Goal: Task Accomplishment & Management: Manage account settings

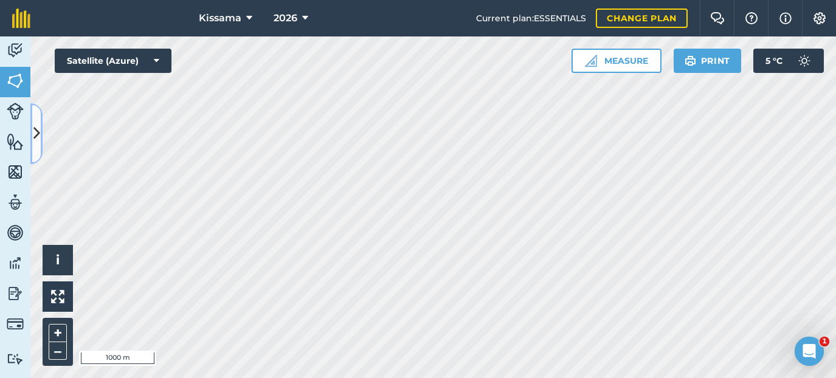
click at [36, 127] on icon at bounding box center [36, 133] width 7 height 21
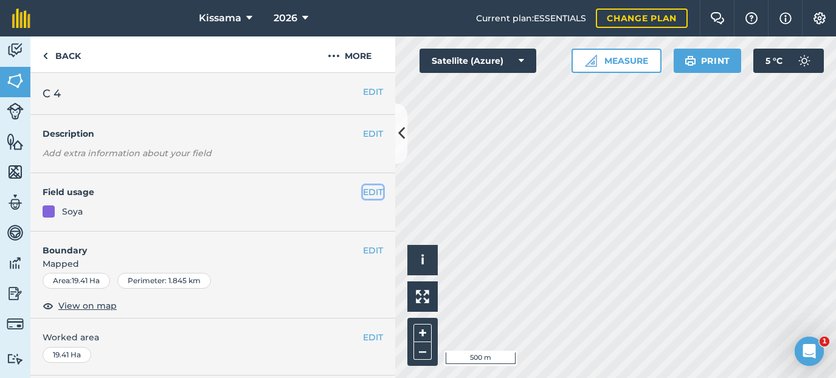
click at [373, 193] on button "EDIT" at bounding box center [373, 191] width 20 height 13
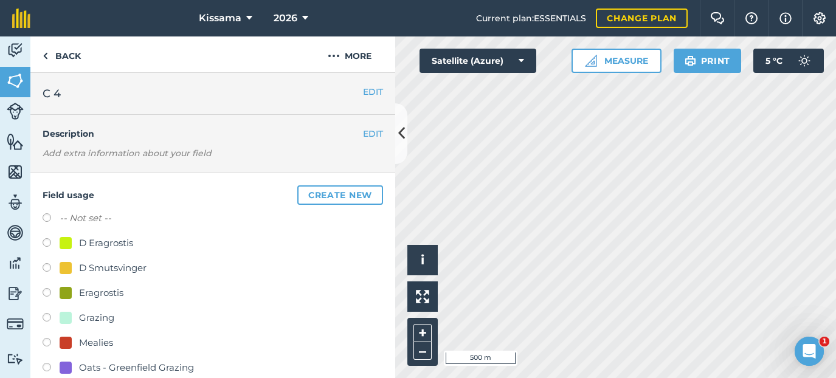
click at [46, 218] on label at bounding box center [51, 219] width 17 height 12
radio input "true"
radio input "false"
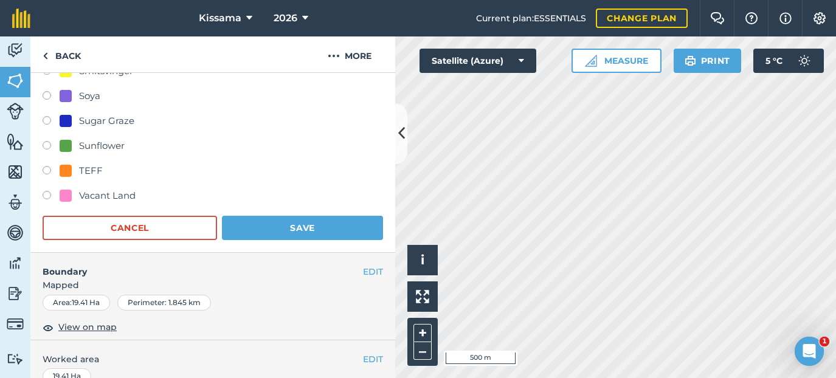
scroll to position [318, 0]
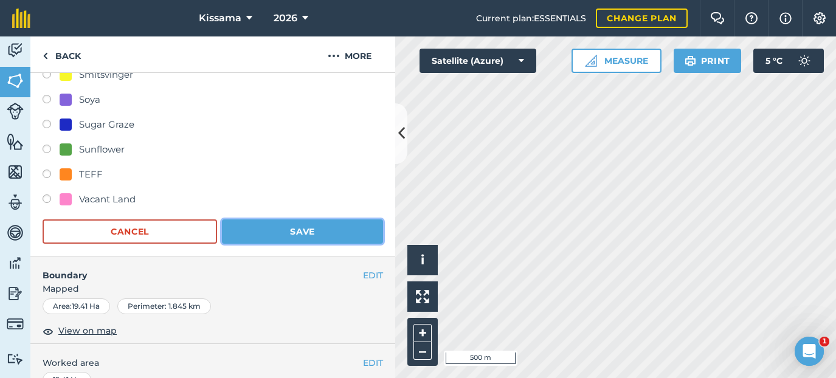
click at [315, 232] on button "Save" at bounding box center [302, 231] width 161 height 24
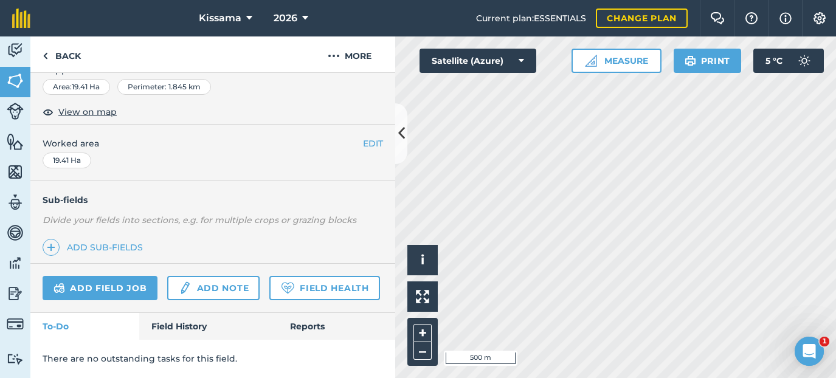
scroll to position [193, 0]
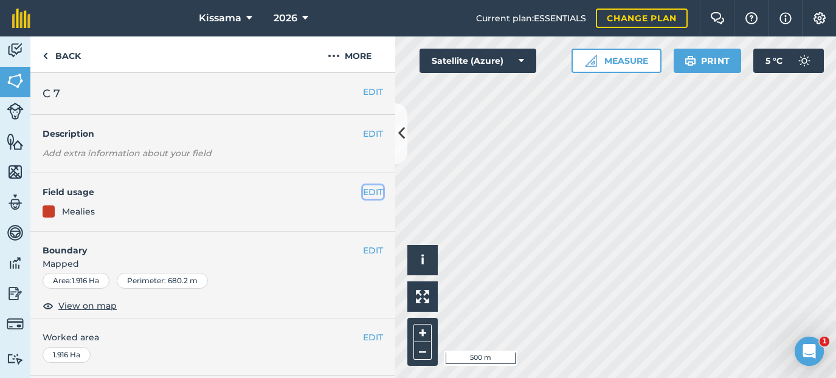
click at [376, 192] on button "EDIT" at bounding box center [373, 191] width 20 height 13
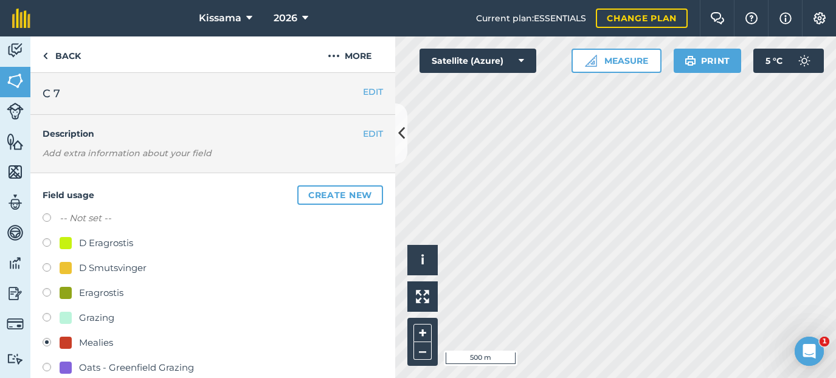
click at [46, 218] on label at bounding box center [51, 219] width 17 height 12
radio input "true"
radio input "false"
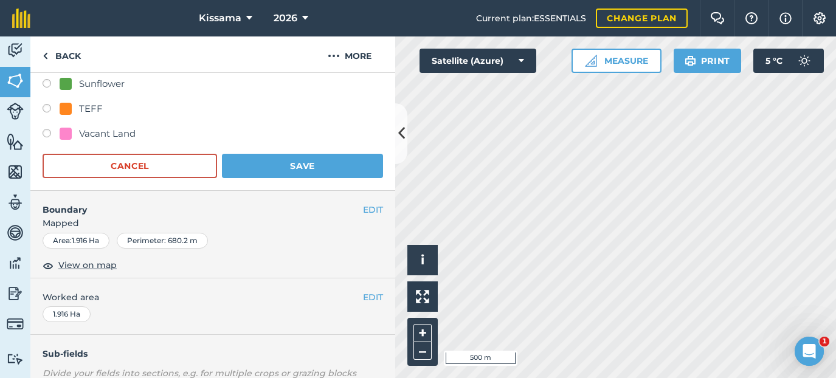
scroll to position [380, 0]
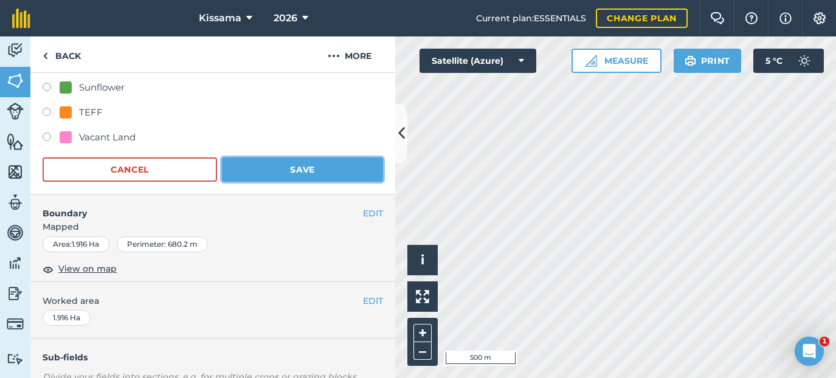
click at [289, 174] on button "Save" at bounding box center [302, 169] width 161 height 24
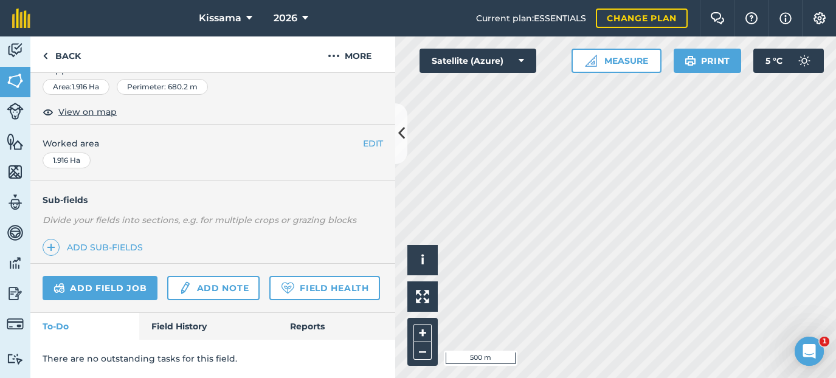
scroll to position [193, 0]
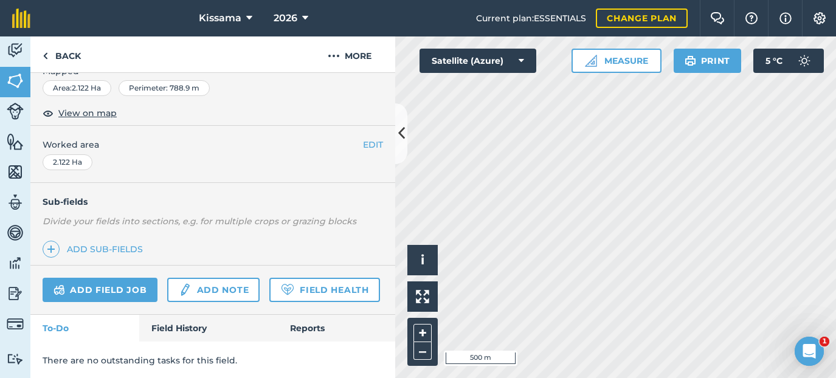
scroll to position [194, 0]
click at [484, 225] on div "Hello i © 2025 TomTom, Microsoft 500 m + –" at bounding box center [615, 207] width 441 height 342
click at [490, 218] on div "Hello i © 2025 TomTom, Microsoft 500 m + –" at bounding box center [615, 207] width 441 height 342
click at [503, 213] on div "Hello i © 2025 TomTom, Microsoft 500 m + –" at bounding box center [615, 207] width 441 height 342
click at [520, 204] on div "Hello i © 2025 TomTom, Microsoft 500 m + –" at bounding box center [615, 207] width 441 height 342
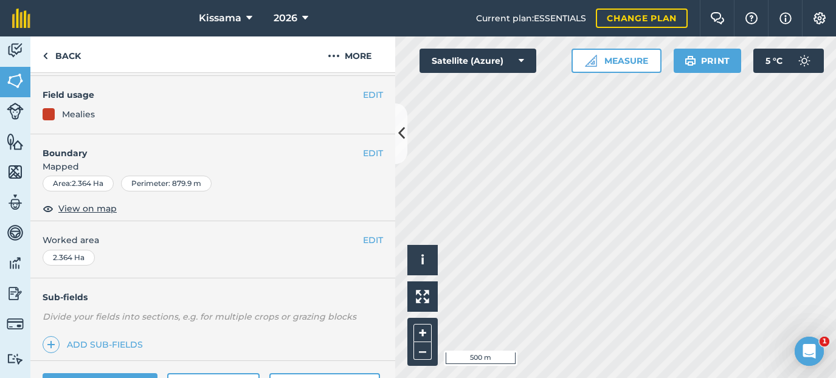
scroll to position [89, 0]
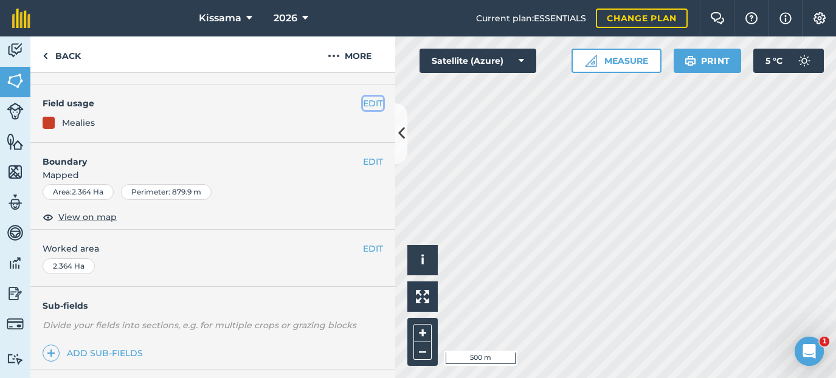
click at [368, 102] on button "EDIT" at bounding box center [373, 103] width 20 height 13
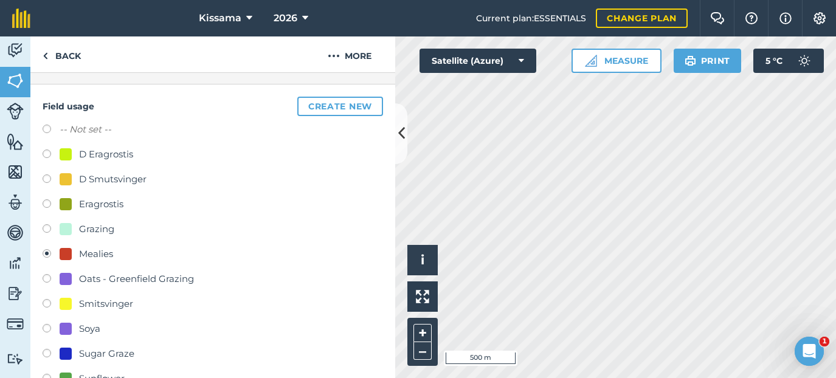
drag, startPoint x: 44, startPoint y: 129, endPoint x: 64, endPoint y: 143, distance: 24.0
click at [44, 129] on label at bounding box center [51, 131] width 17 height 12
radio input "true"
radio input "false"
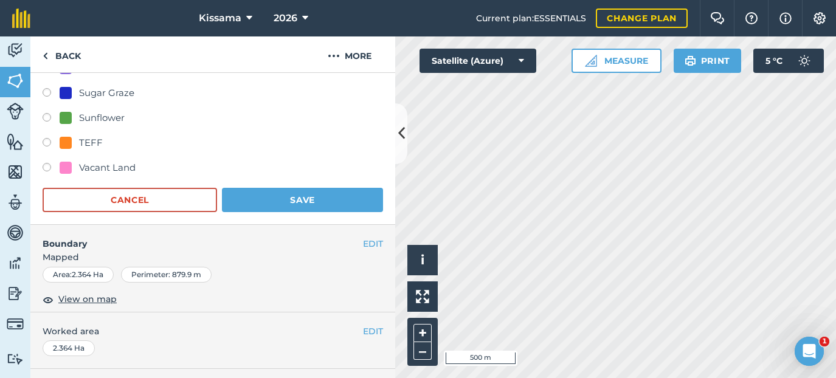
scroll to position [410, 0]
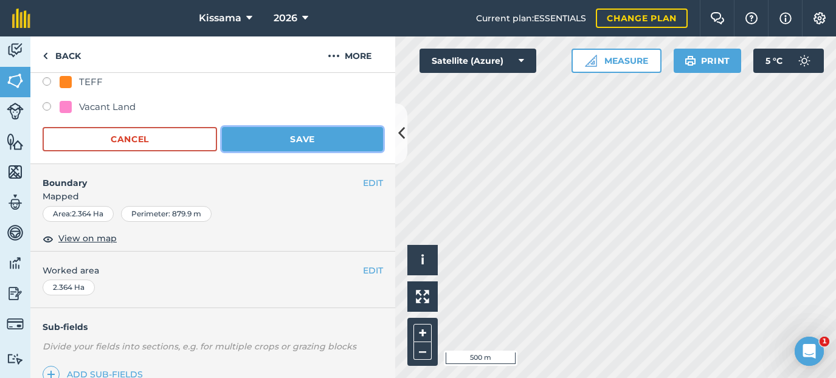
click at [293, 141] on button "Save" at bounding box center [302, 139] width 161 height 24
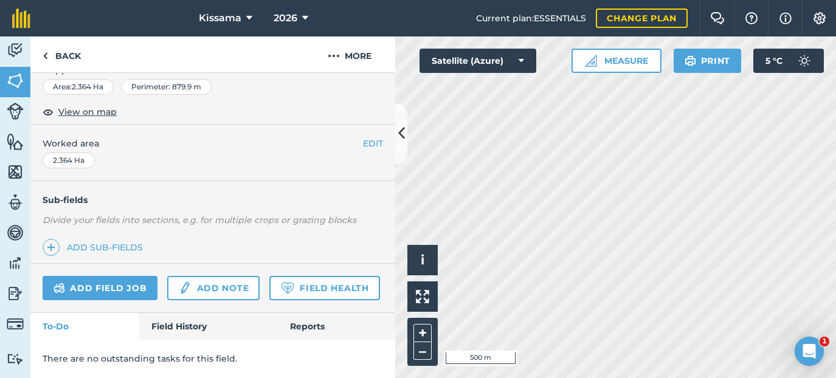
scroll to position [193, 0]
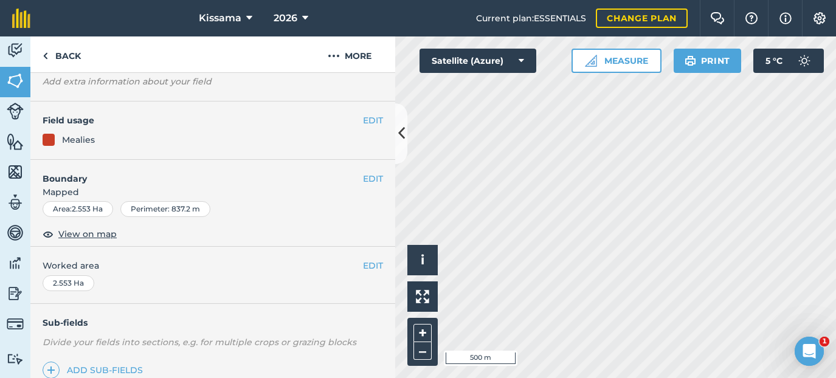
scroll to position [69, 0]
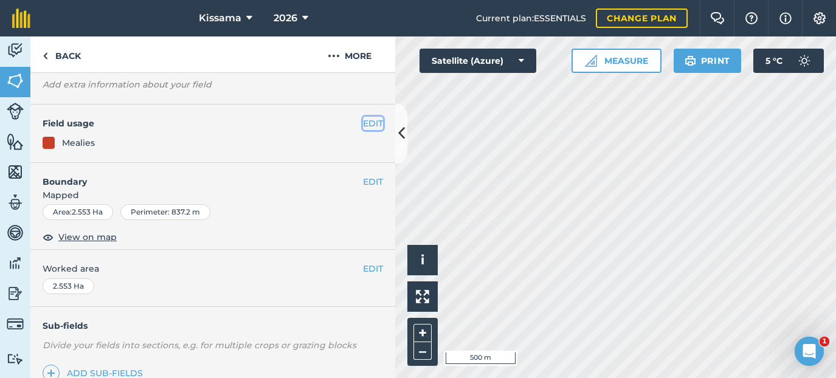
click at [369, 125] on button "EDIT" at bounding box center [373, 123] width 20 height 13
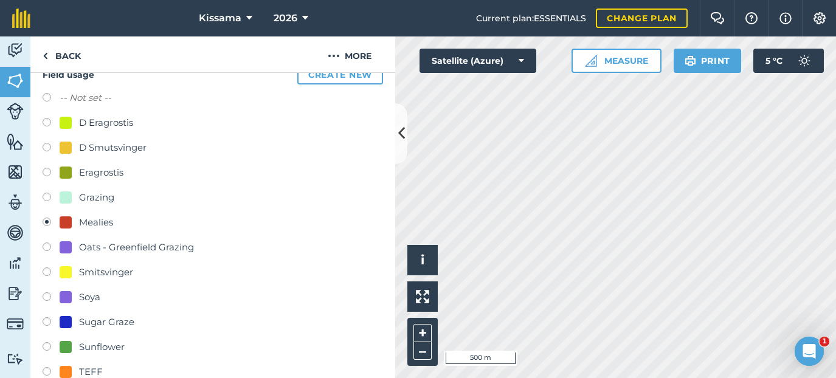
scroll to position [119, 0]
click at [50, 99] on label at bounding box center [51, 101] width 17 height 12
radio input "true"
radio input "false"
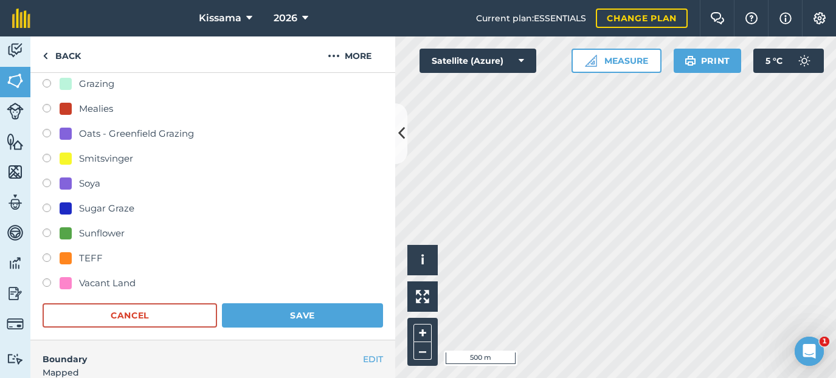
scroll to position [239, 0]
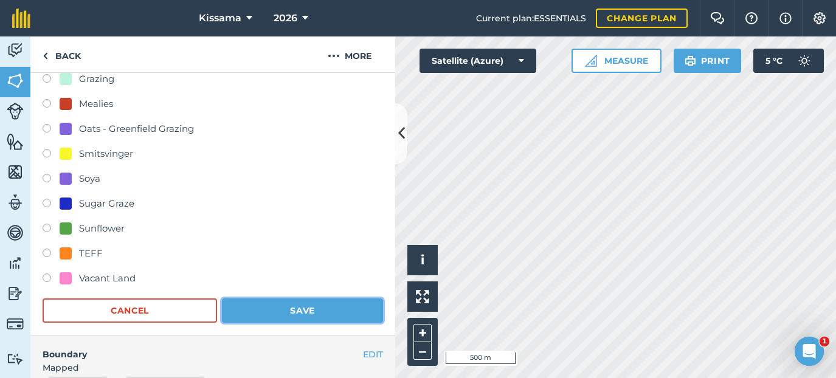
click at [301, 310] on button "Save" at bounding box center [302, 310] width 161 height 24
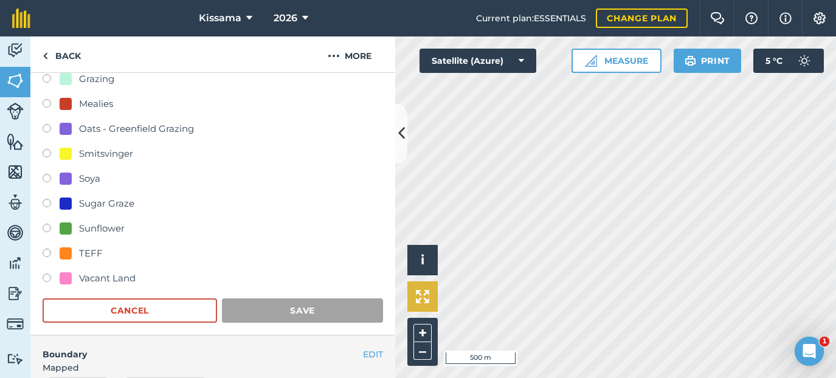
scroll to position [193, 0]
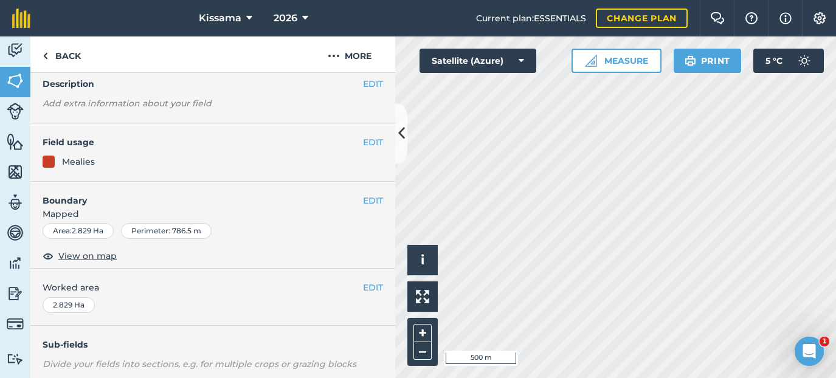
scroll to position [45, 0]
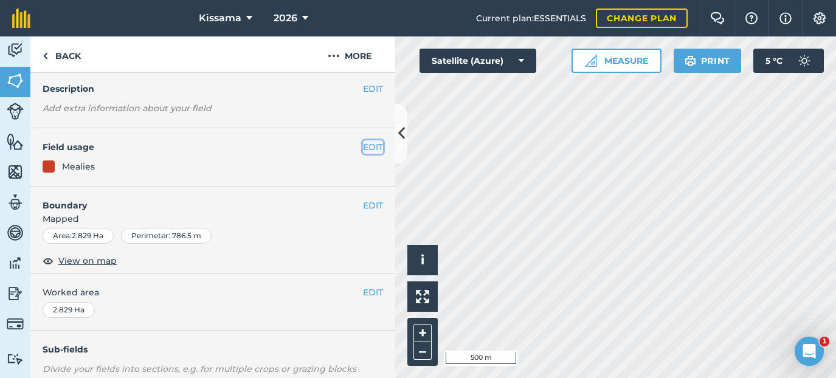
click at [371, 150] on button "EDIT" at bounding box center [373, 146] width 20 height 13
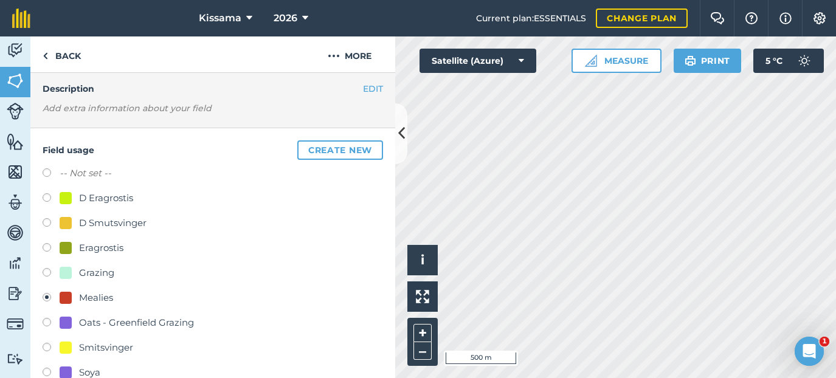
click at [46, 171] on label at bounding box center [51, 174] width 17 height 12
radio input "true"
radio input "false"
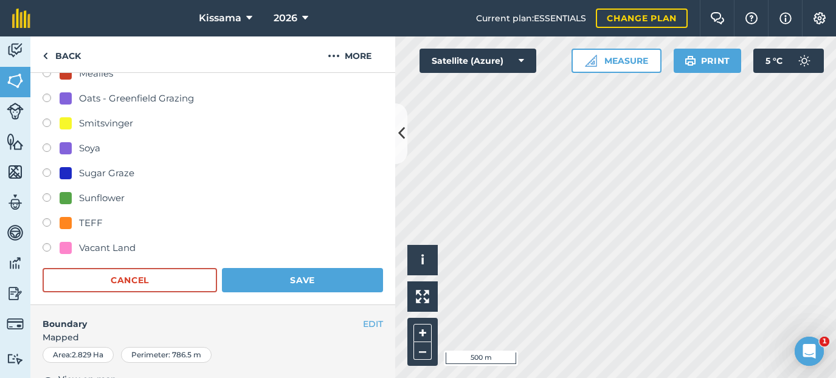
scroll to position [322, 0]
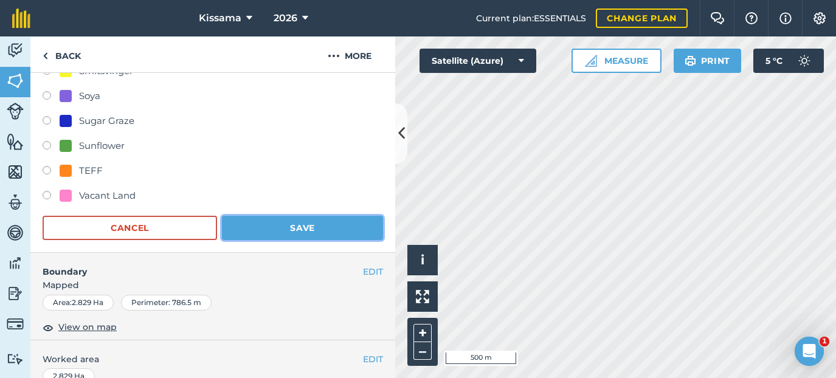
click at [274, 232] on button "Save" at bounding box center [302, 228] width 161 height 24
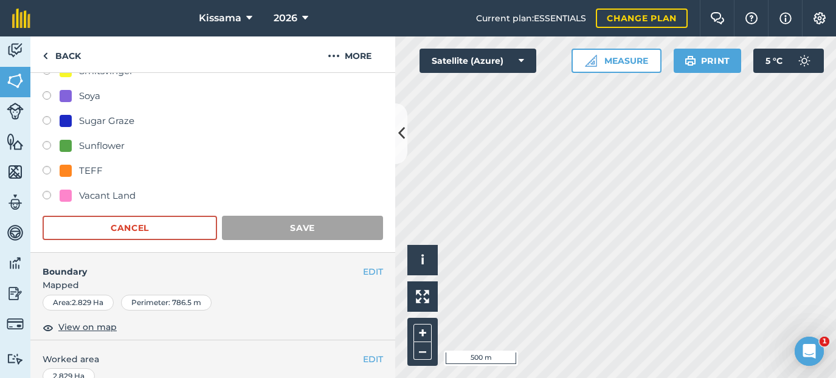
scroll to position [193, 0]
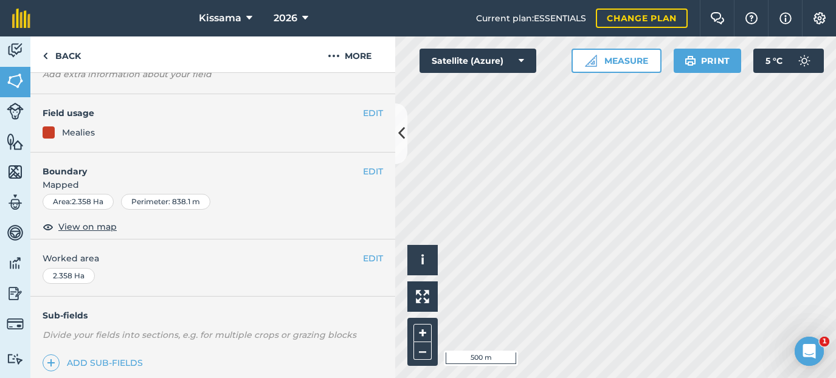
scroll to position [78, 0]
click at [368, 114] on button "EDIT" at bounding box center [373, 114] width 20 height 13
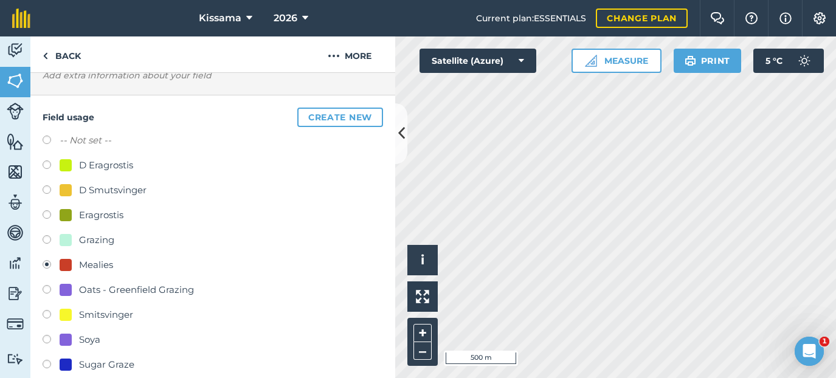
click at [47, 139] on label at bounding box center [51, 142] width 17 height 12
radio input "true"
radio input "false"
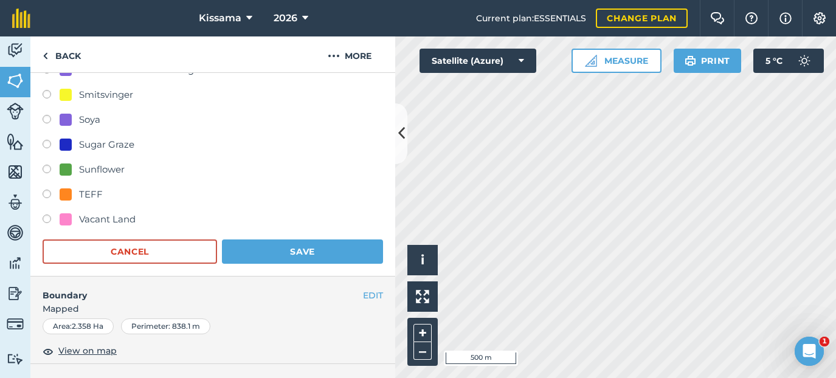
scroll to position [305, 0]
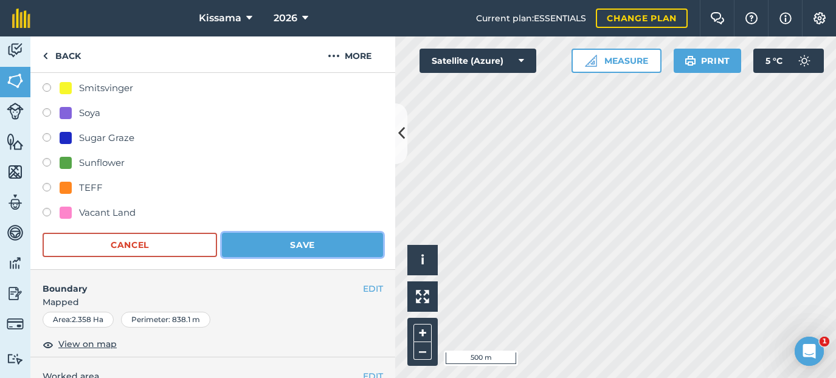
click at [286, 249] on button "Save" at bounding box center [302, 245] width 161 height 24
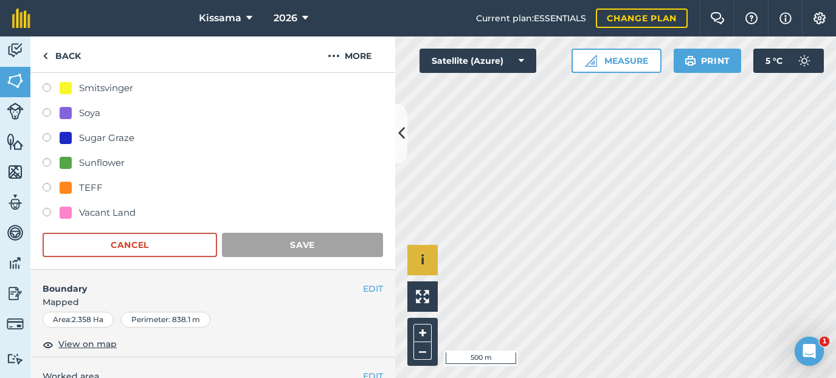
scroll to position [193, 0]
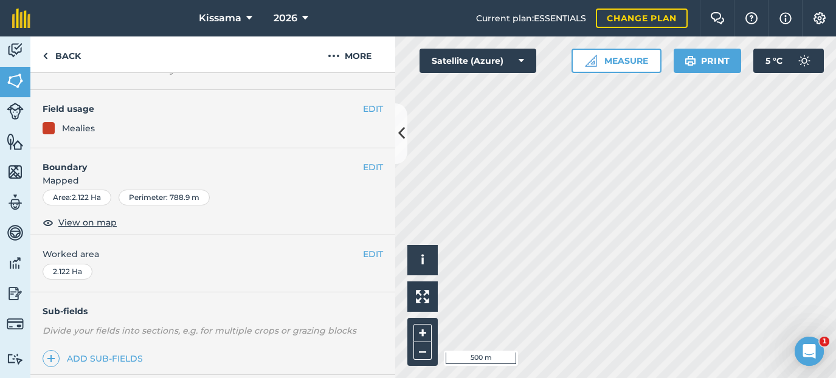
scroll to position [83, 0]
click at [373, 111] on button "EDIT" at bounding box center [373, 109] width 20 height 13
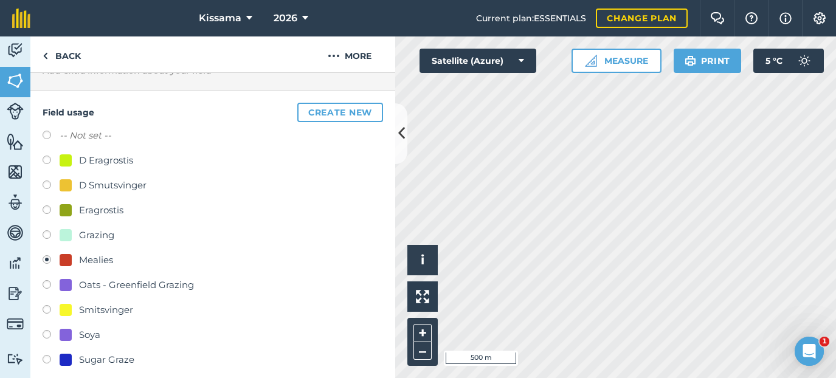
click at [44, 135] on label at bounding box center [51, 137] width 17 height 12
radio input "true"
radio input "false"
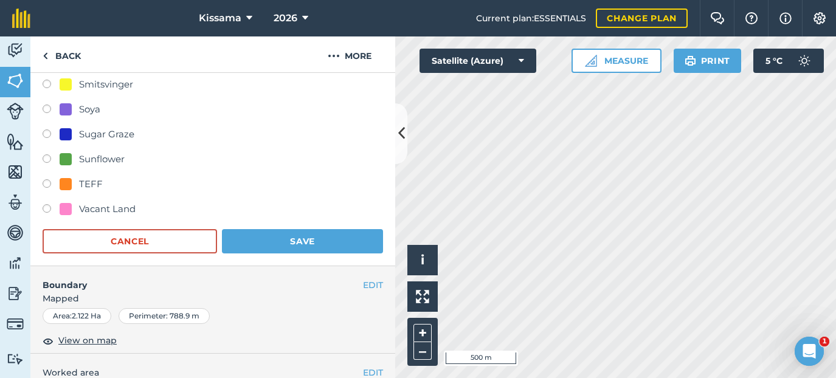
scroll to position [430, 0]
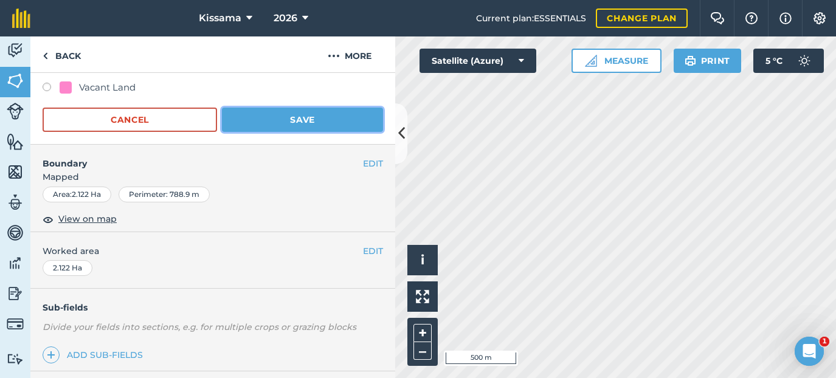
click at [288, 120] on button "Save" at bounding box center [302, 120] width 161 height 24
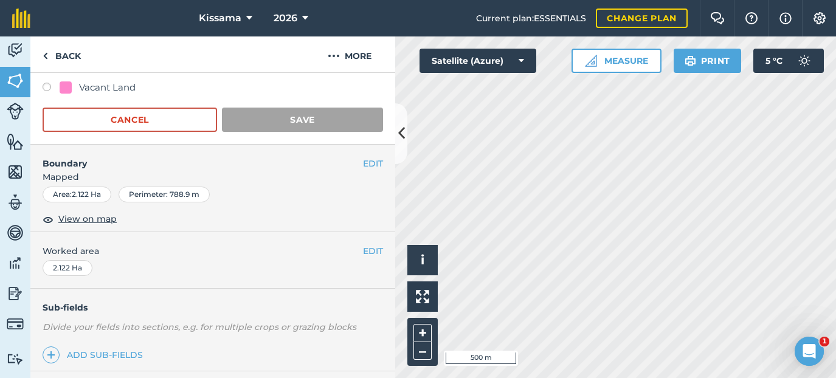
scroll to position [193, 0]
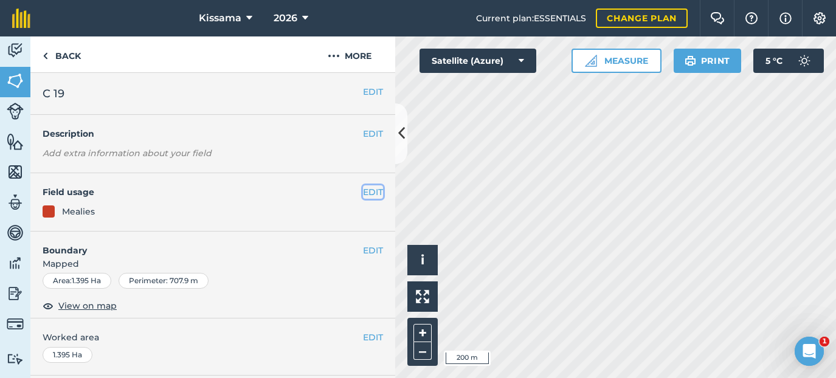
click at [370, 191] on button "EDIT" at bounding box center [373, 191] width 20 height 13
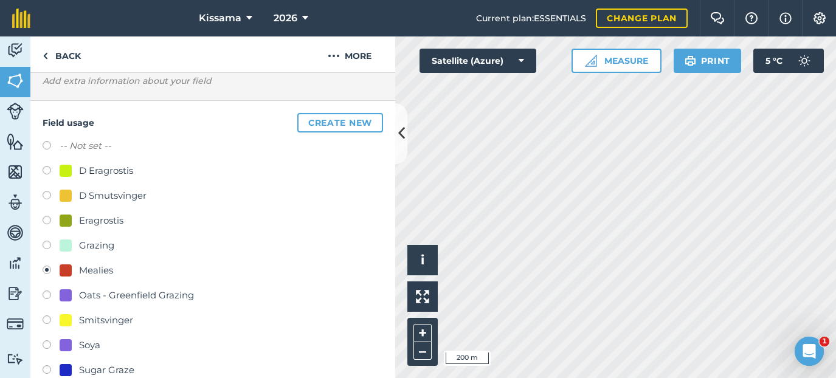
scroll to position [94, 0]
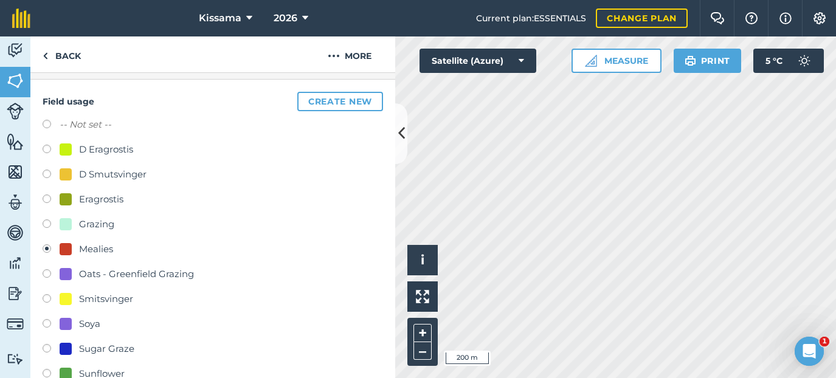
click at [97, 121] on label "-- Not set --" at bounding box center [86, 124] width 52 height 15
radio input "true"
radio input "false"
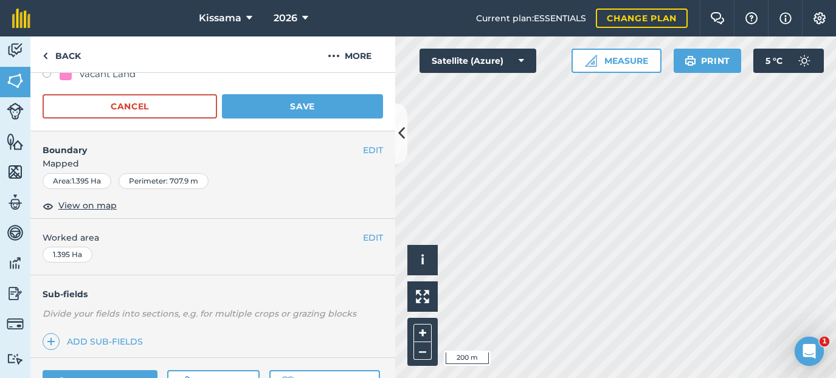
scroll to position [441, 0]
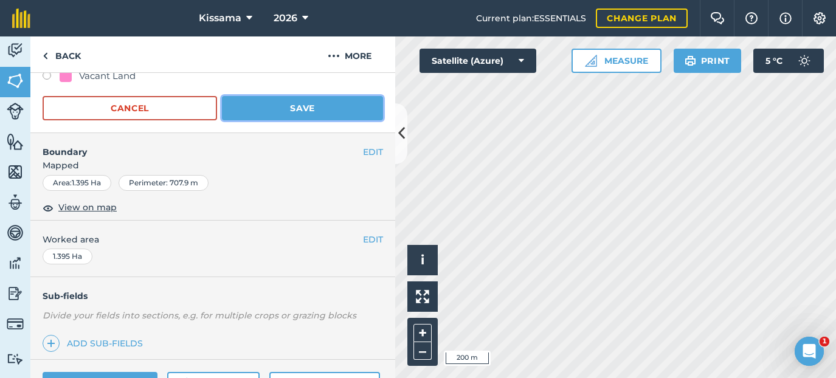
click at [315, 113] on button "Save" at bounding box center [302, 108] width 161 height 24
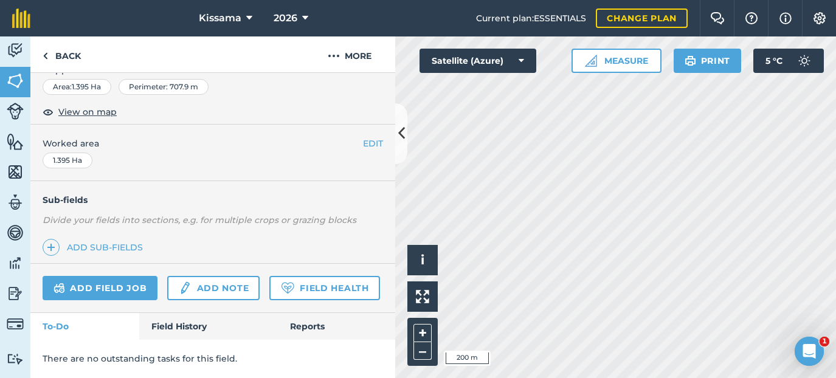
scroll to position [193, 0]
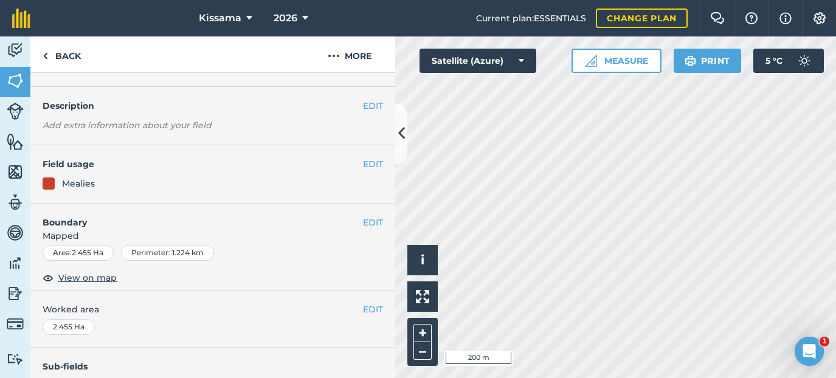
scroll to position [29, 0]
click at [365, 160] on button "EDIT" at bounding box center [373, 163] width 20 height 13
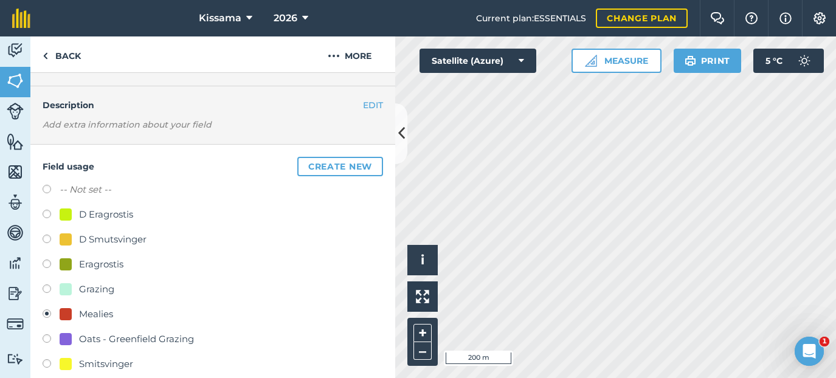
click at [64, 191] on label "-- Not set --" at bounding box center [86, 189] width 52 height 15
radio input "true"
radio input "false"
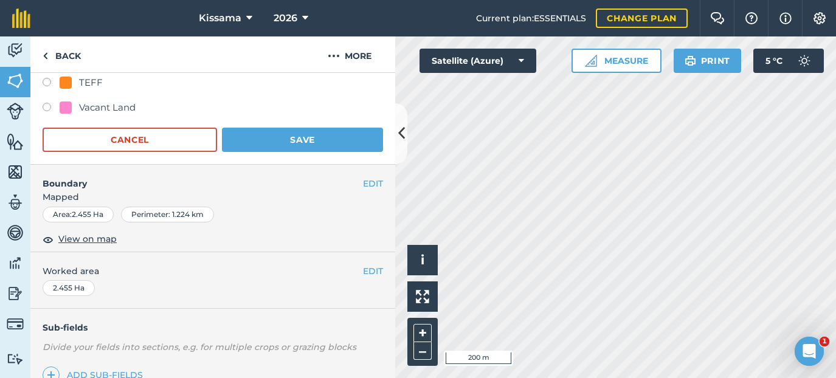
scroll to position [422, 0]
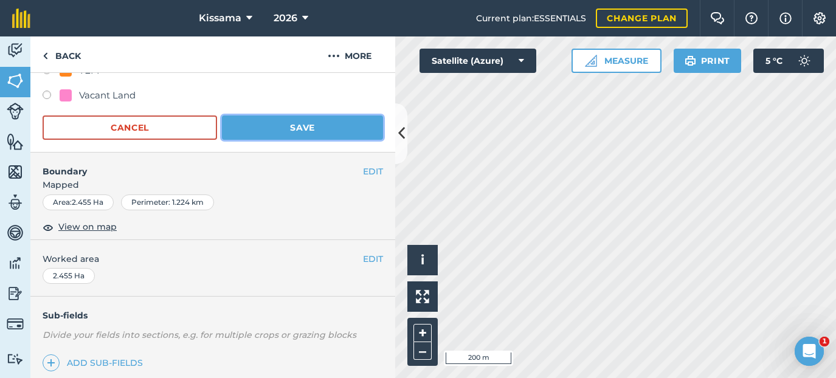
click at [283, 128] on button "Save" at bounding box center [302, 127] width 161 height 24
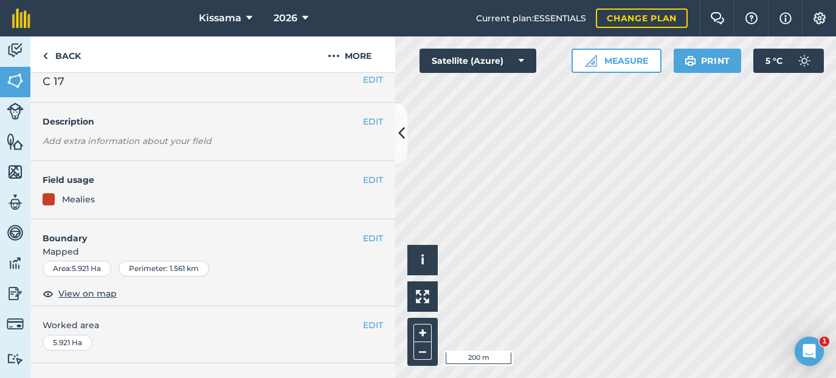
scroll to position [10, 0]
click at [377, 185] on button "EDIT" at bounding box center [373, 181] width 20 height 13
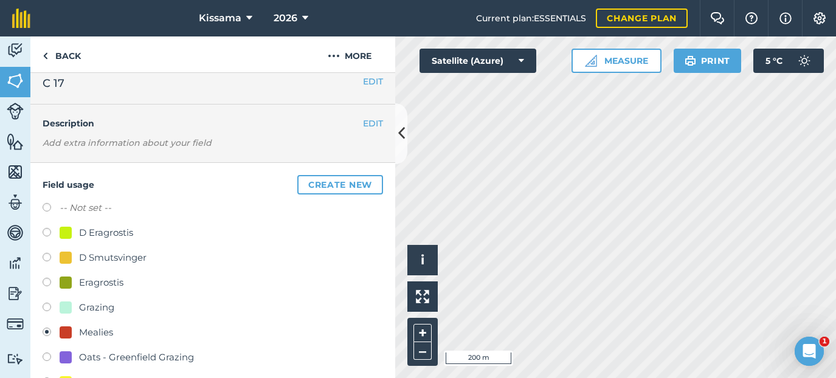
click at [49, 209] on label at bounding box center [51, 209] width 17 height 12
radio input "true"
radio input "false"
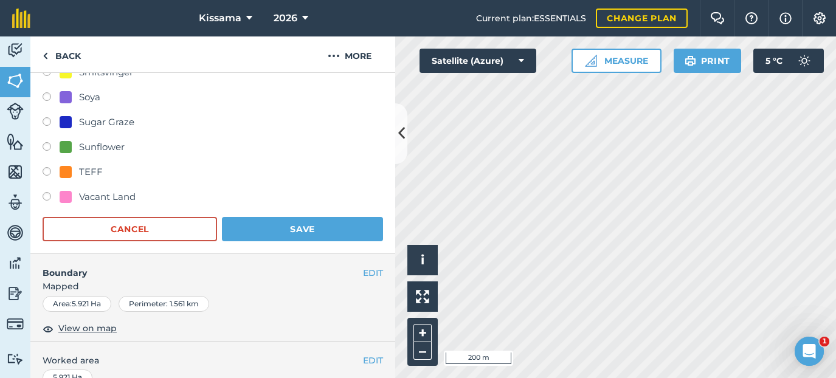
scroll to position [401, 0]
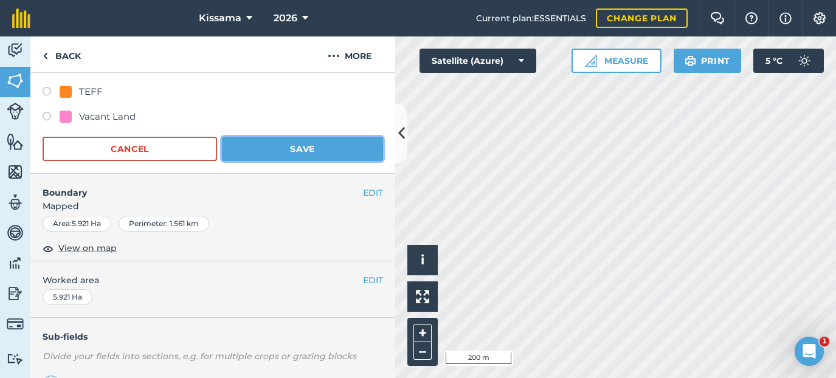
click at [278, 148] on button "Save" at bounding box center [302, 149] width 161 height 24
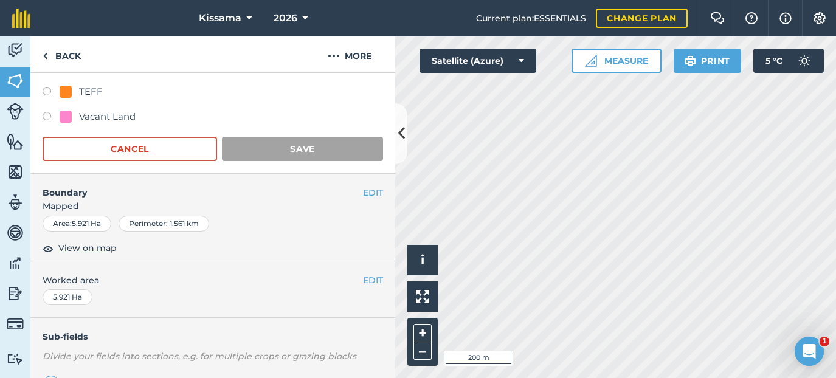
scroll to position [193, 0]
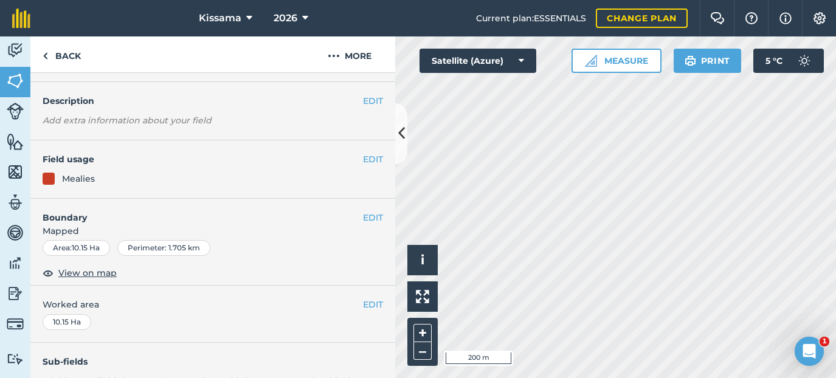
scroll to position [8, 0]
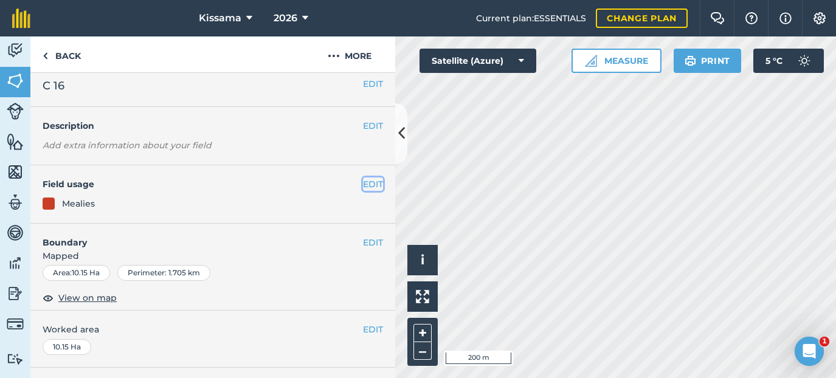
click at [379, 184] on button "EDIT" at bounding box center [373, 183] width 20 height 13
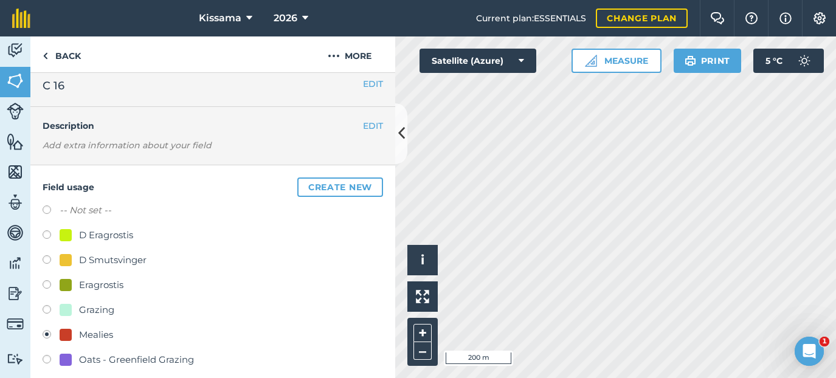
click at [67, 212] on label "-- Not set --" at bounding box center [86, 210] width 52 height 15
radio input "true"
radio input "false"
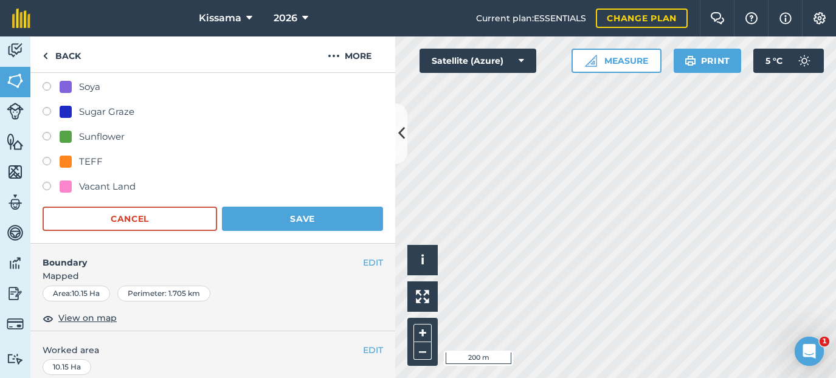
scroll to position [391, 0]
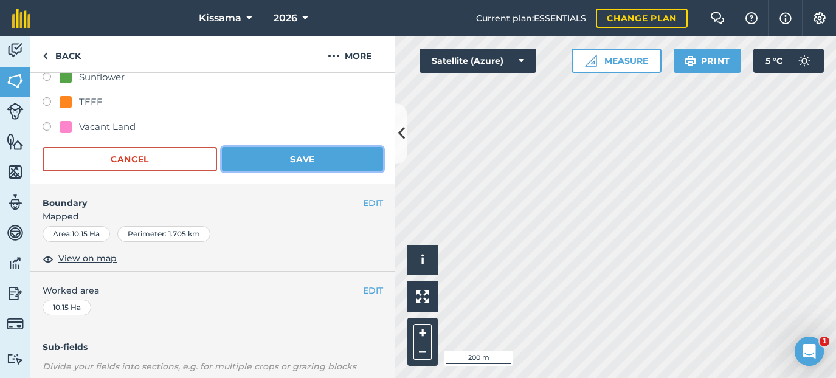
click at [313, 160] on button "Save" at bounding box center [302, 159] width 161 height 24
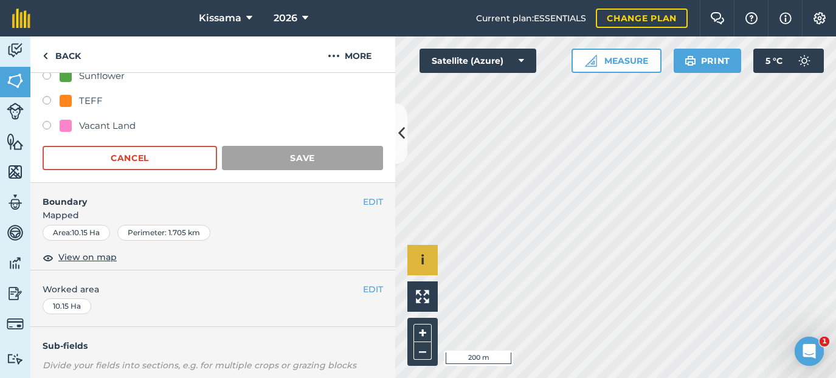
scroll to position [193, 0]
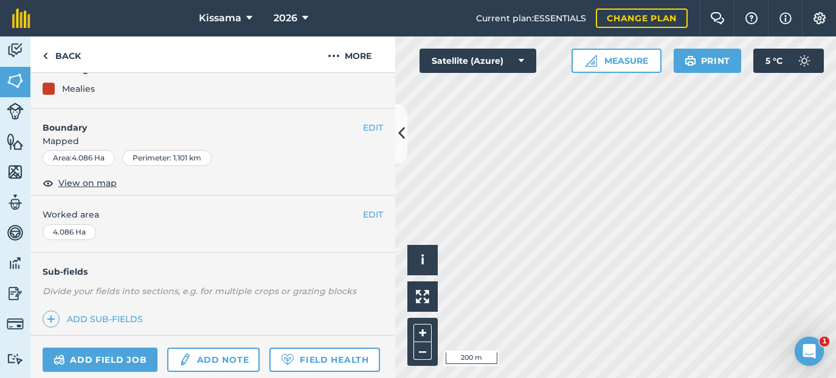
scroll to position [118, 0]
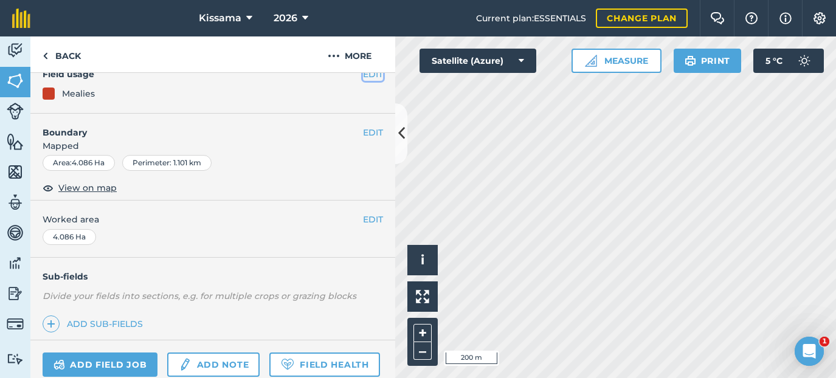
click at [374, 77] on button "EDIT" at bounding box center [373, 73] width 20 height 13
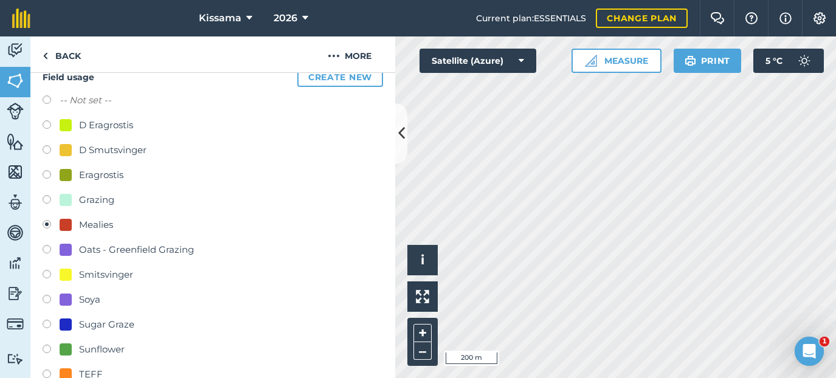
click at [48, 102] on label at bounding box center [51, 101] width 17 height 12
radio input "true"
radio input "false"
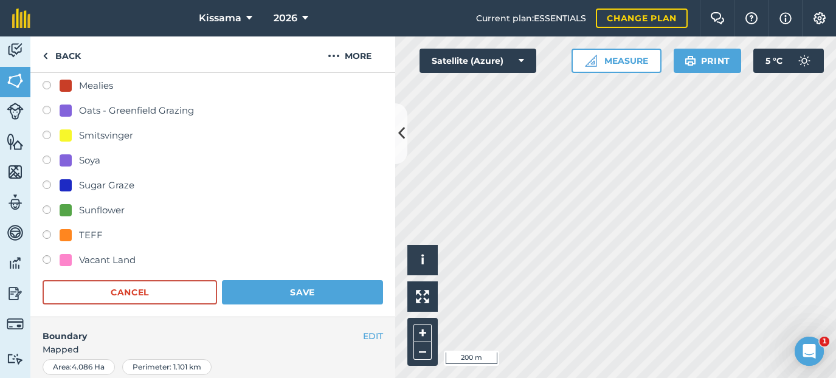
scroll to position [404, 0]
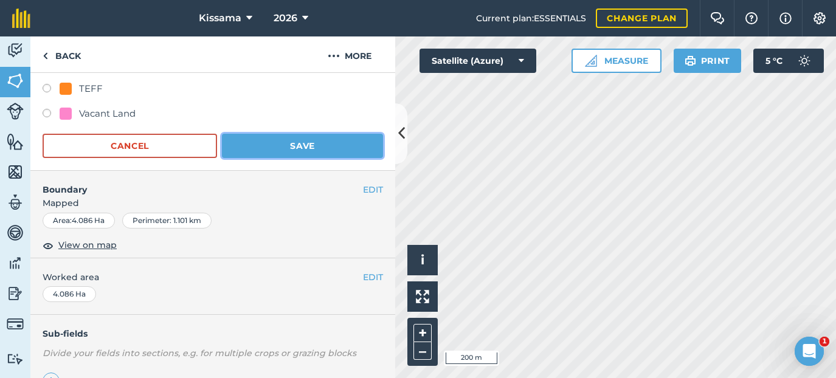
click at [297, 148] on button "Save" at bounding box center [302, 146] width 161 height 24
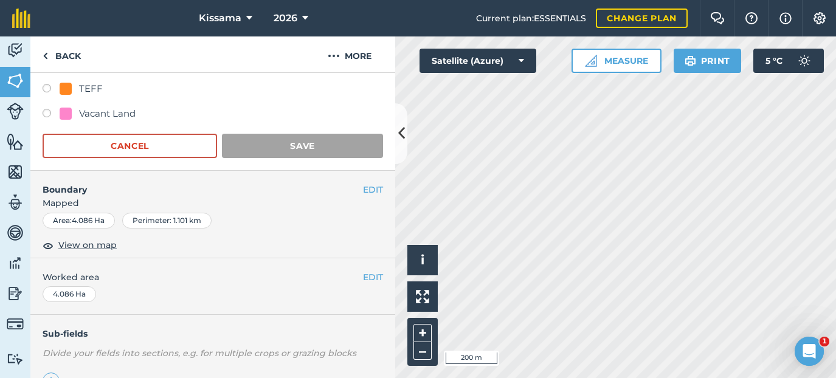
scroll to position [193, 0]
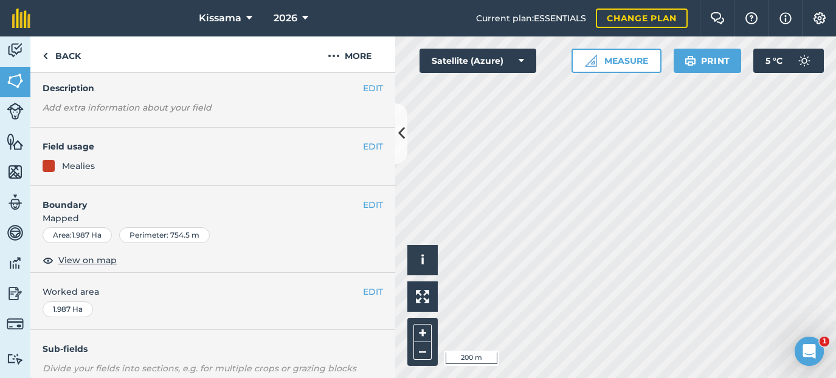
scroll to position [41, 0]
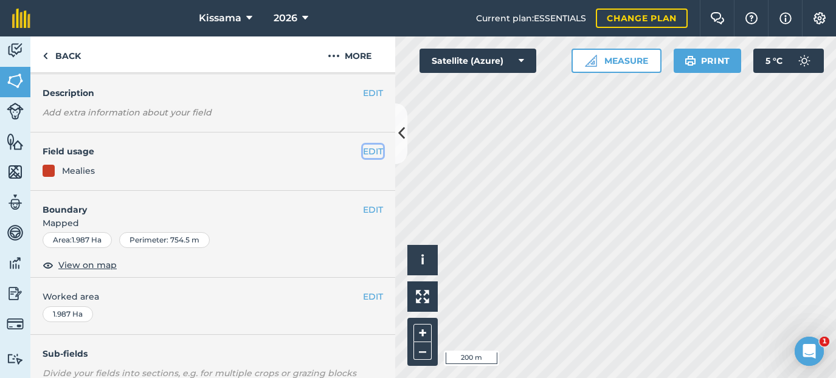
click at [367, 149] on button "EDIT" at bounding box center [373, 151] width 20 height 13
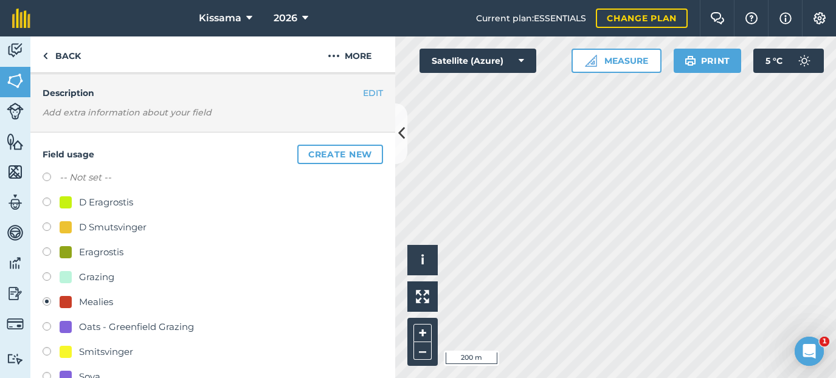
click at [49, 177] on label at bounding box center [51, 179] width 17 height 12
radio input "true"
radio input "false"
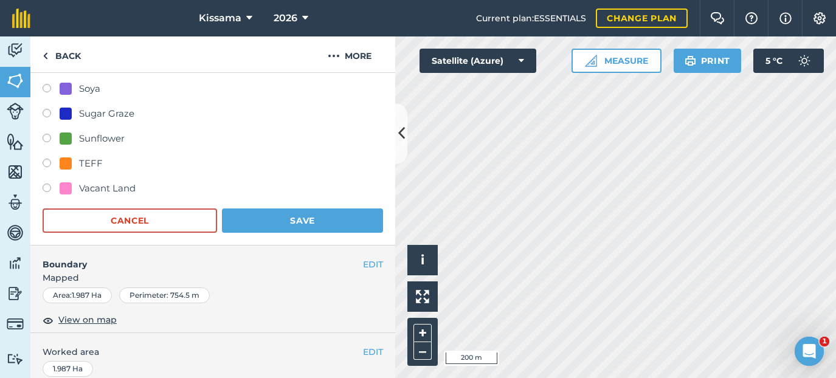
scroll to position [329, 0]
click at [289, 221] on button "Save" at bounding box center [302, 220] width 161 height 24
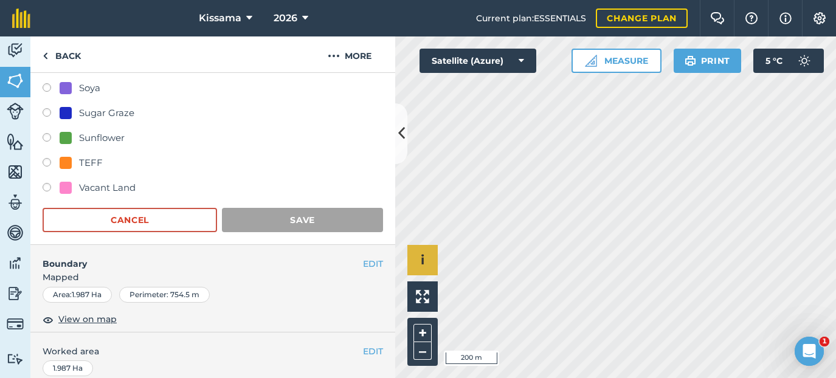
scroll to position [193, 0]
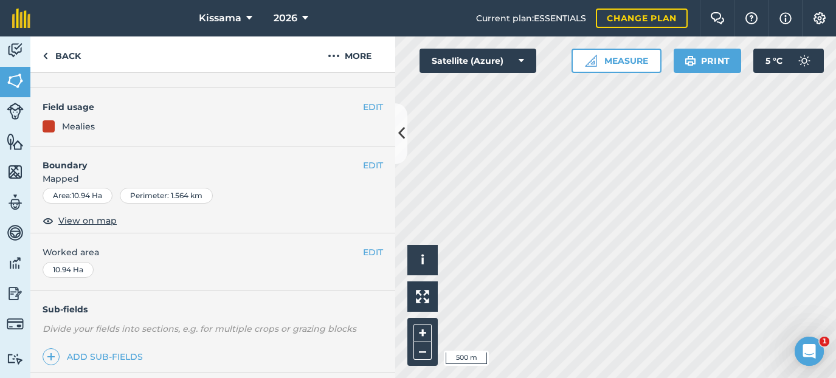
scroll to position [84, 0]
click at [366, 106] on button "EDIT" at bounding box center [373, 107] width 20 height 13
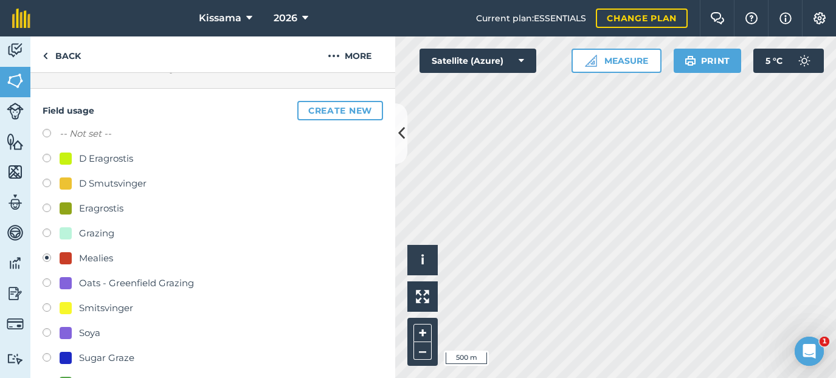
click at [55, 135] on label at bounding box center [51, 135] width 17 height 12
radio input "true"
radio input "false"
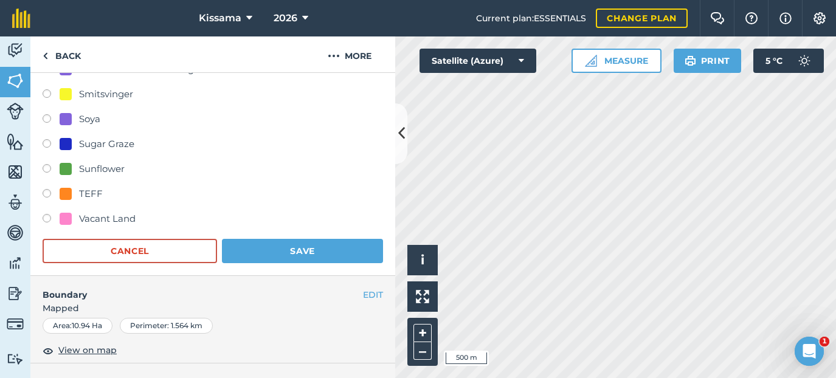
scroll to position [332, 0]
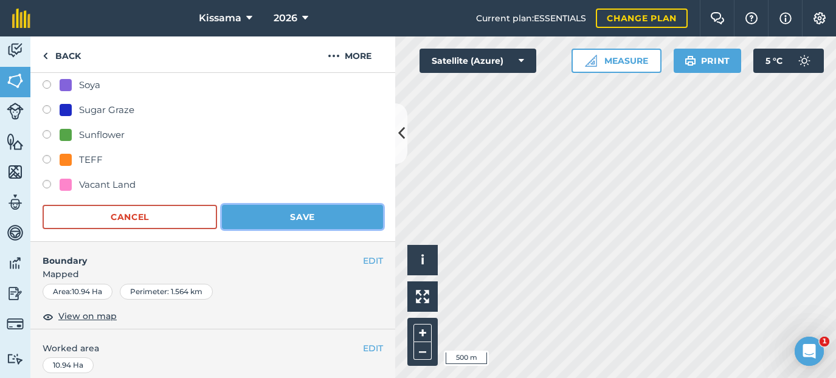
click at [291, 219] on button "Save" at bounding box center [302, 217] width 161 height 24
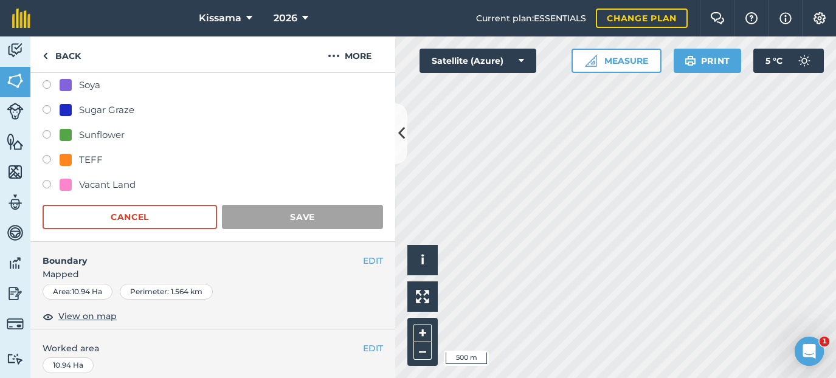
scroll to position [193, 0]
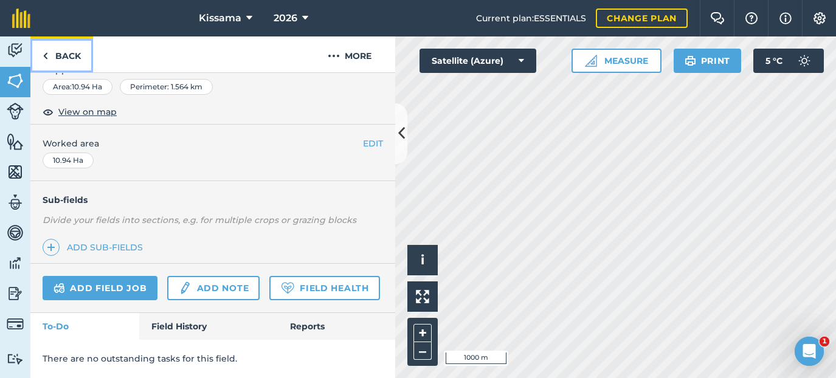
click at [47, 50] on img at bounding box center [45, 56] width 5 height 15
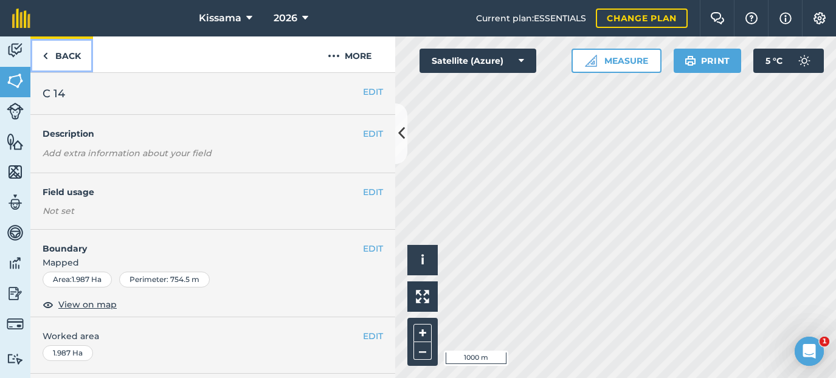
click at [47, 56] on img at bounding box center [45, 56] width 5 height 15
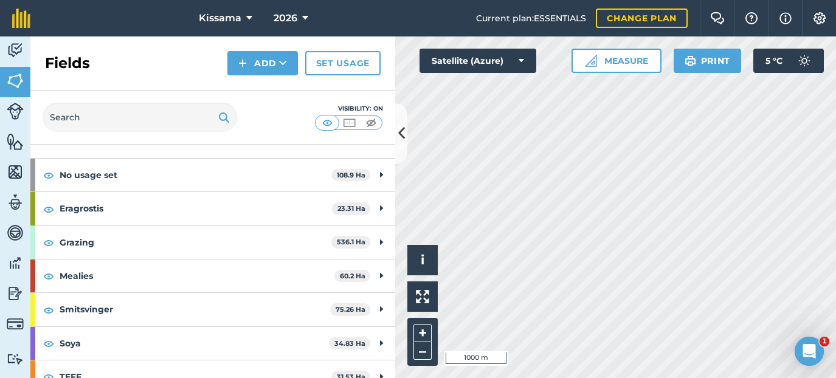
scroll to position [59, 0]
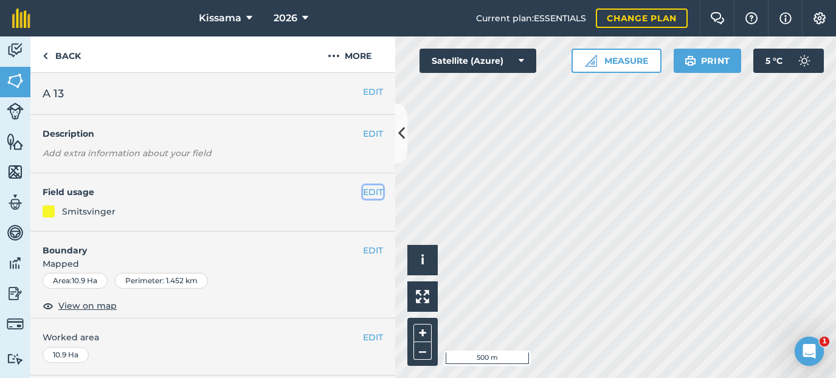
click at [367, 190] on button "EDIT" at bounding box center [373, 191] width 20 height 13
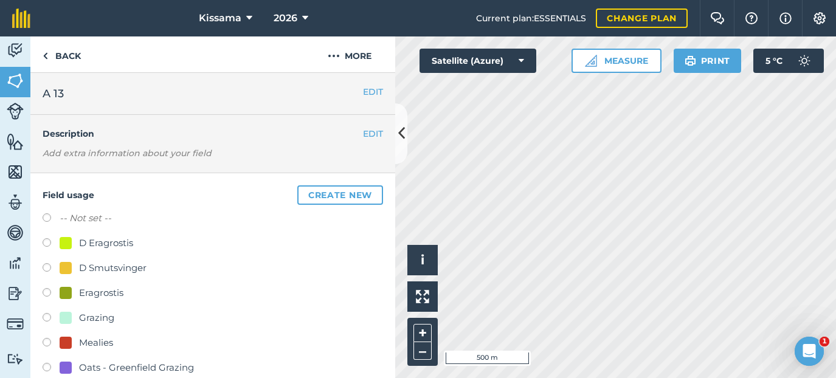
scroll to position [84, 0]
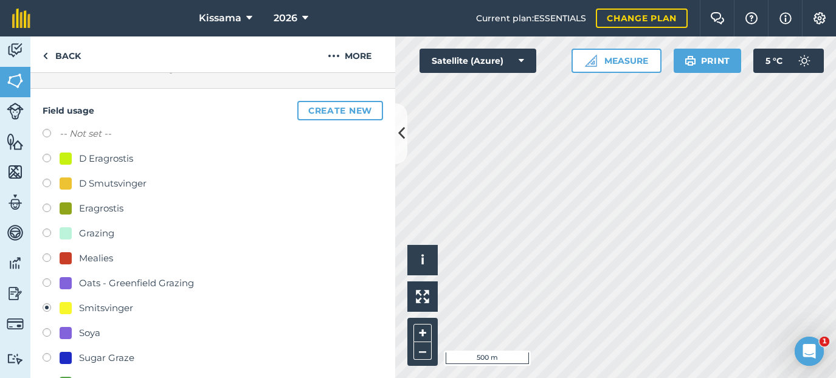
click at [47, 333] on label at bounding box center [51, 334] width 17 height 12
radio input "true"
radio input "false"
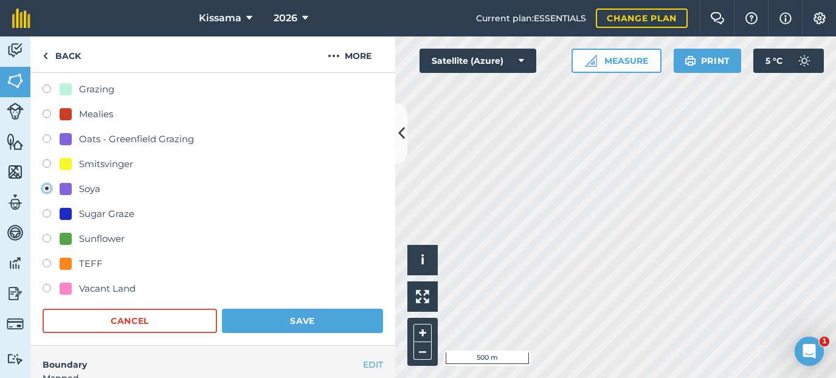
scroll to position [236, 0]
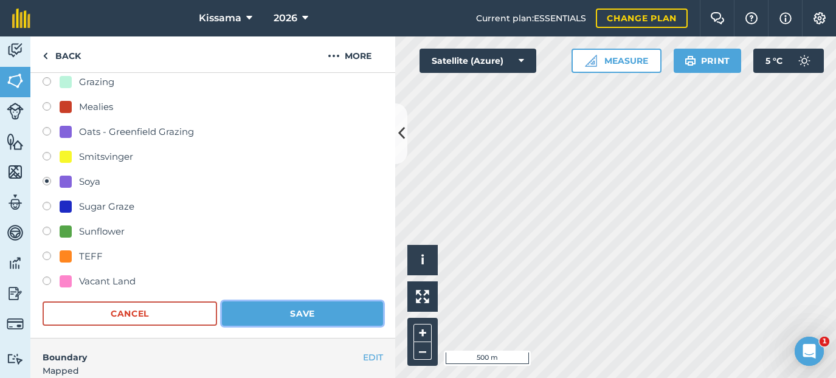
click at [320, 318] on button "Save" at bounding box center [302, 313] width 161 height 24
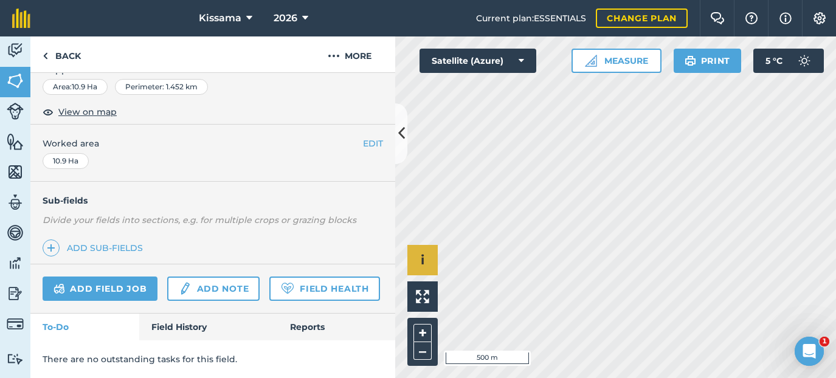
scroll to position [194, 0]
click at [57, 57] on link "Back" at bounding box center [61, 54] width 63 height 36
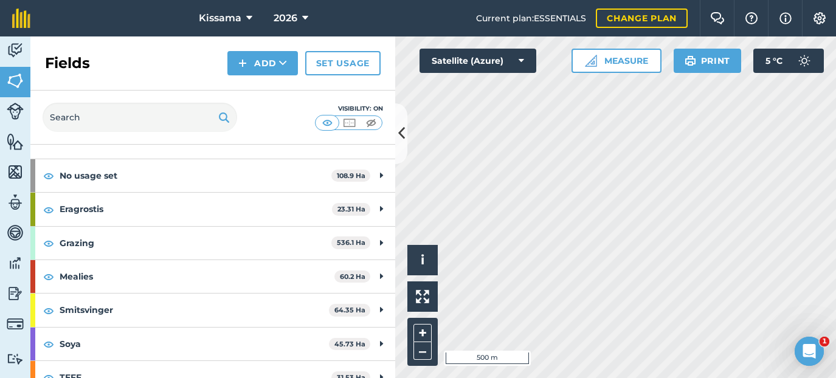
scroll to position [49, 0]
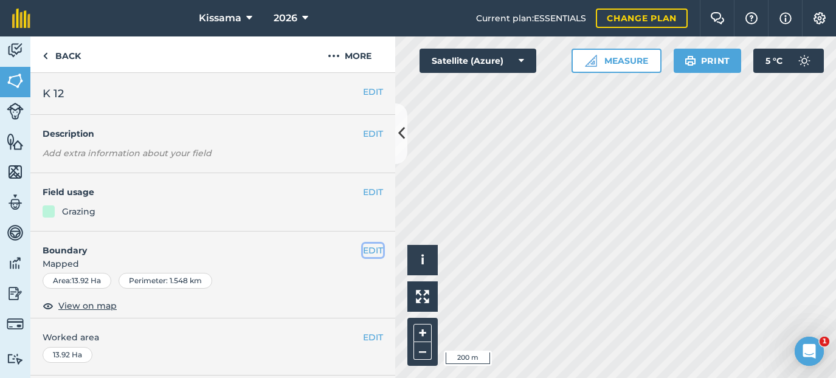
click at [371, 250] on button "EDIT" at bounding box center [373, 250] width 20 height 13
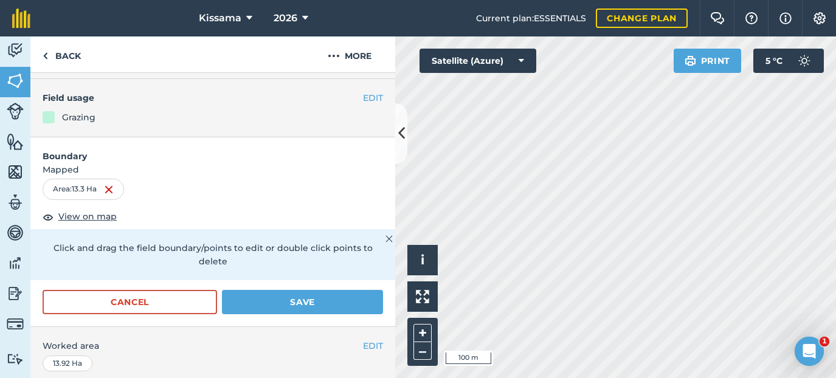
scroll to position [95, 0]
drag, startPoint x: 332, startPoint y: 287, endPoint x: 348, endPoint y: 280, distance: 17.7
click at [332, 289] on button "Save" at bounding box center [302, 301] width 161 height 24
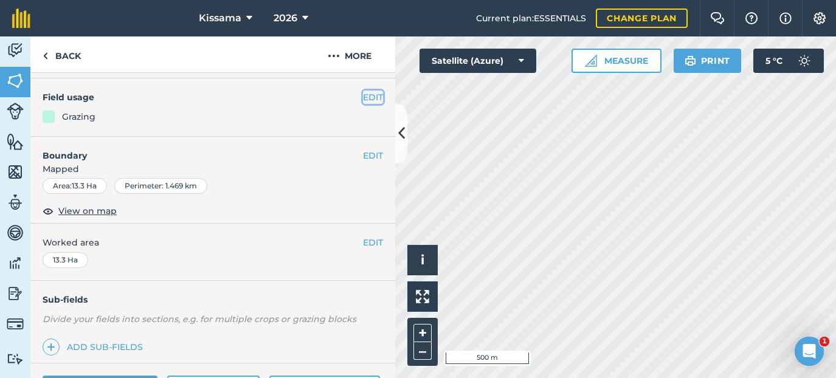
click at [374, 98] on button "EDIT" at bounding box center [373, 97] width 20 height 13
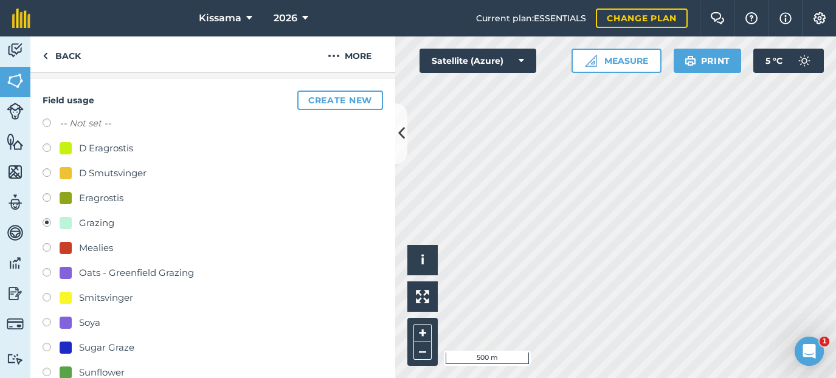
click at [46, 322] on label at bounding box center [51, 324] width 17 height 12
radio input "true"
radio input "false"
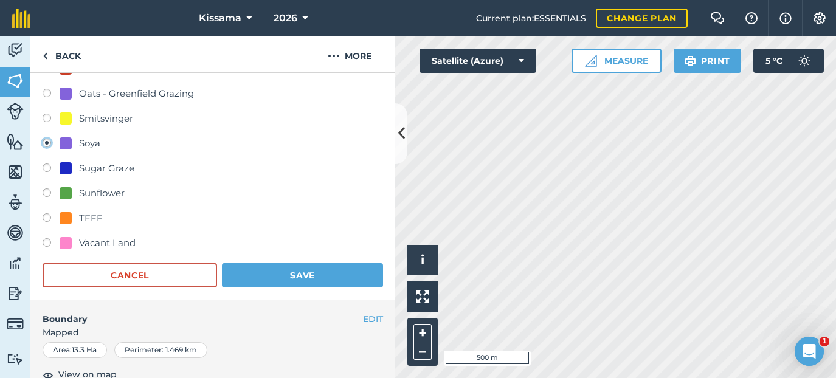
scroll to position [277, 0]
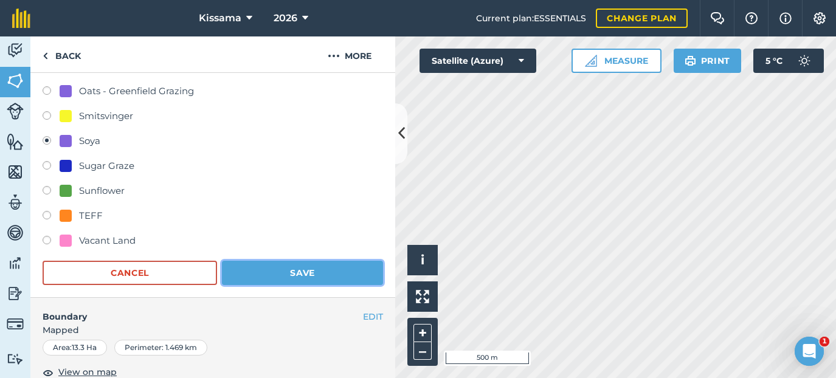
click at [304, 275] on button "Save" at bounding box center [302, 273] width 161 height 24
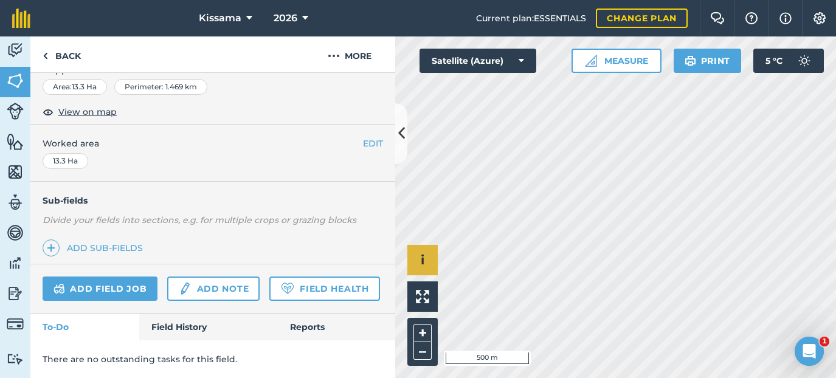
scroll to position [194, 0]
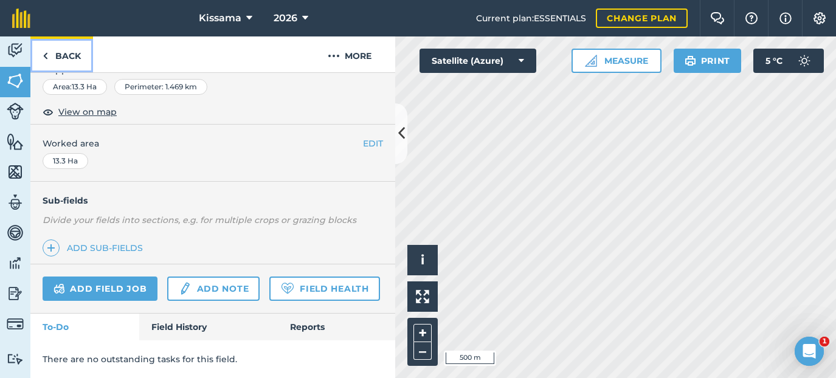
click at [49, 54] on link "Back" at bounding box center [61, 54] width 63 height 36
click at [44, 58] on img at bounding box center [45, 56] width 5 height 15
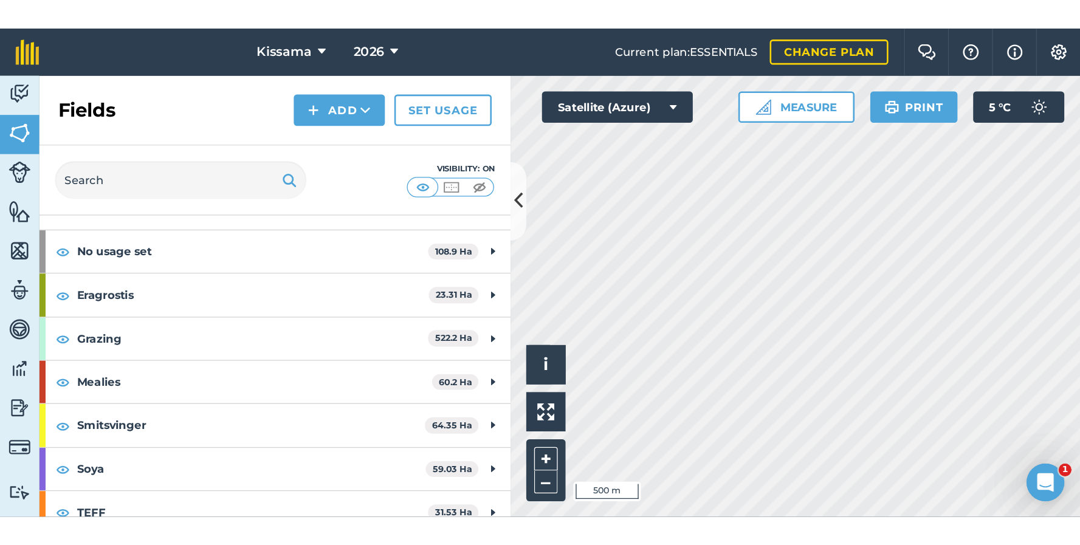
scroll to position [59, 0]
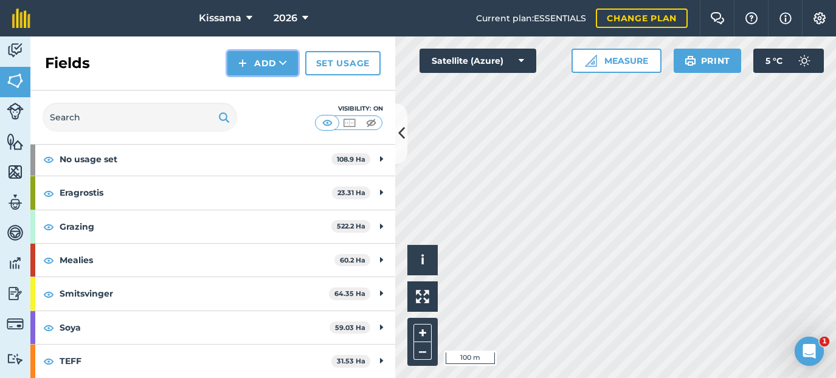
click at [251, 63] on button "Add" at bounding box center [262, 63] width 71 height 24
click at [246, 90] on link "Draw" at bounding box center [262, 90] width 67 height 27
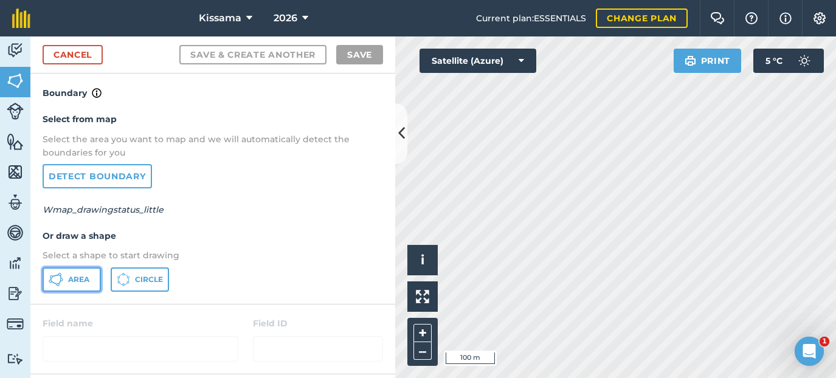
click at [77, 283] on span "Area" at bounding box center [78, 280] width 21 height 10
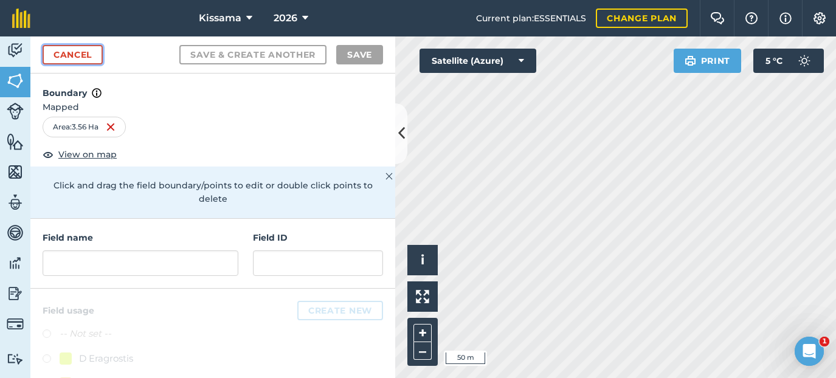
click at [65, 58] on link "Cancel" at bounding box center [73, 54] width 60 height 19
